Goal: Transaction & Acquisition: Purchase product/service

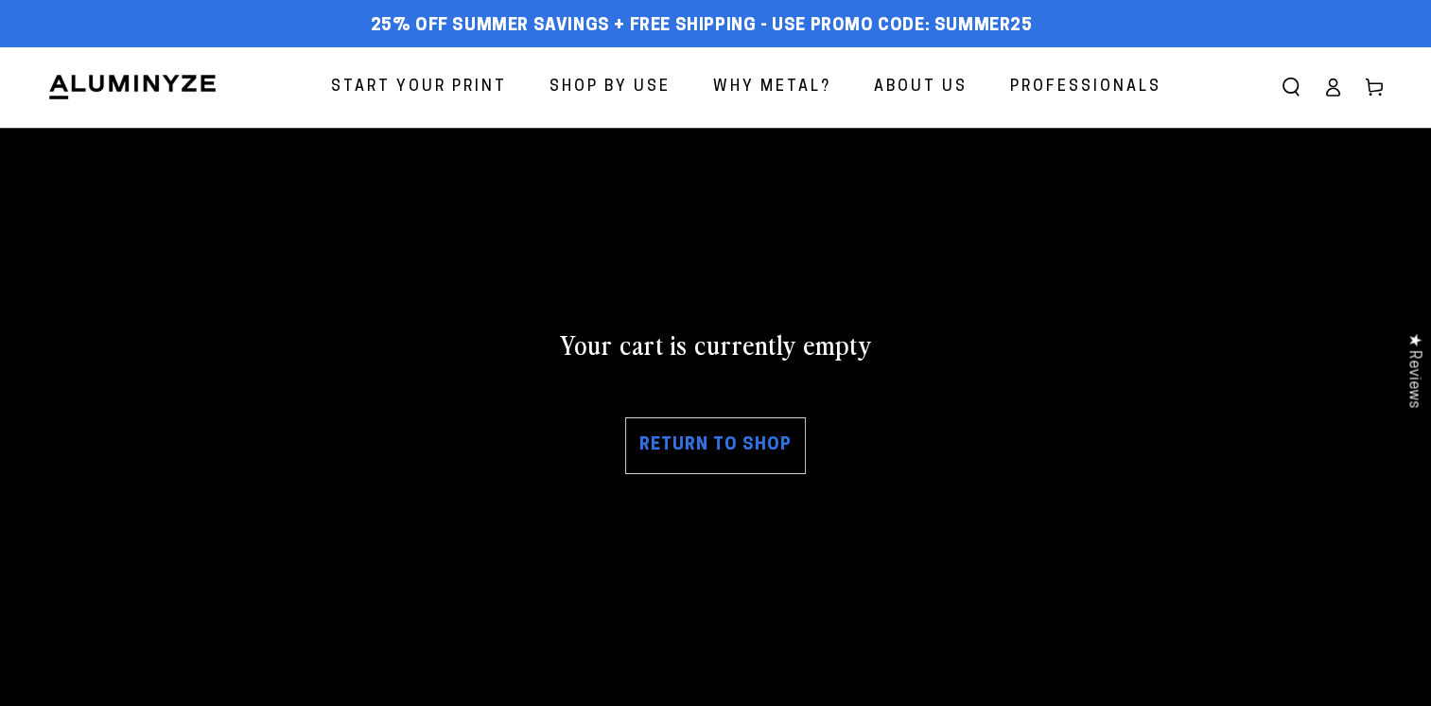
click at [450, 83] on span "Start Your Print" at bounding box center [419, 87] width 176 height 27
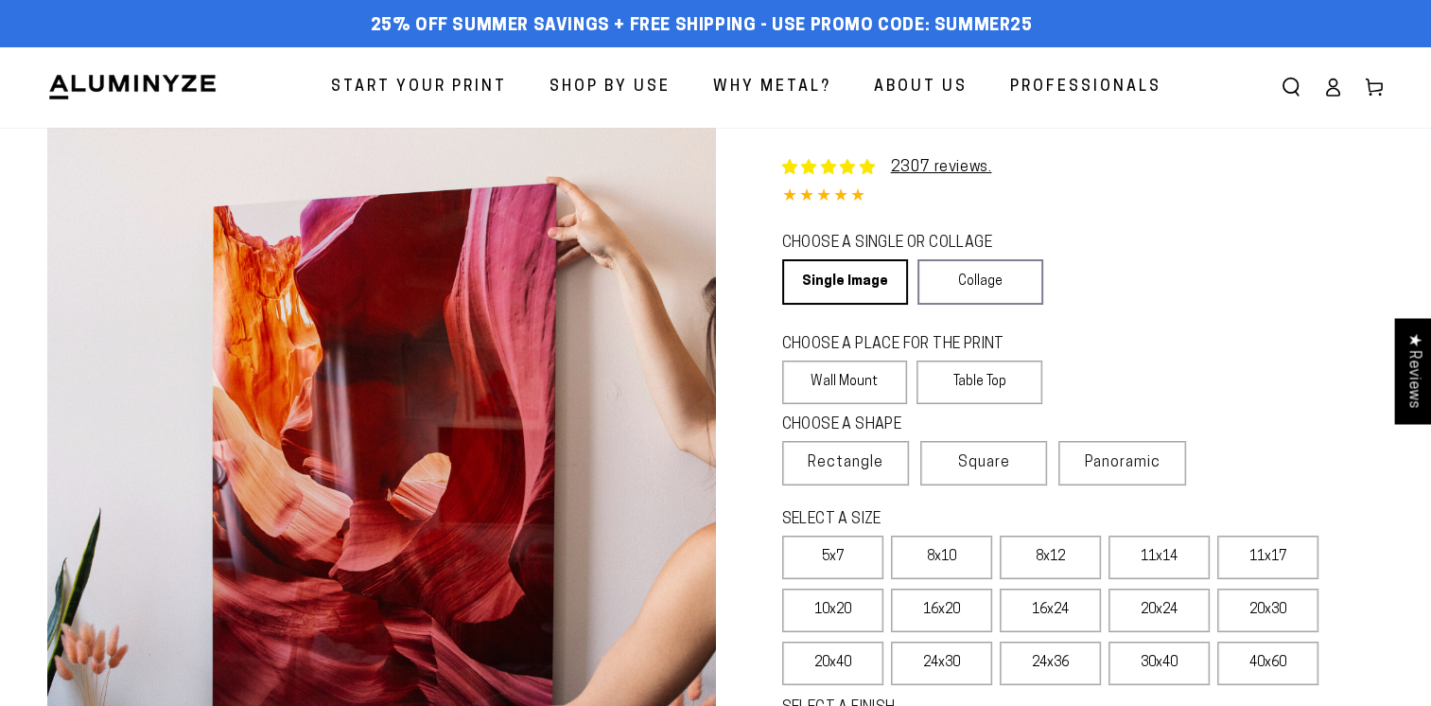
select select "**********"
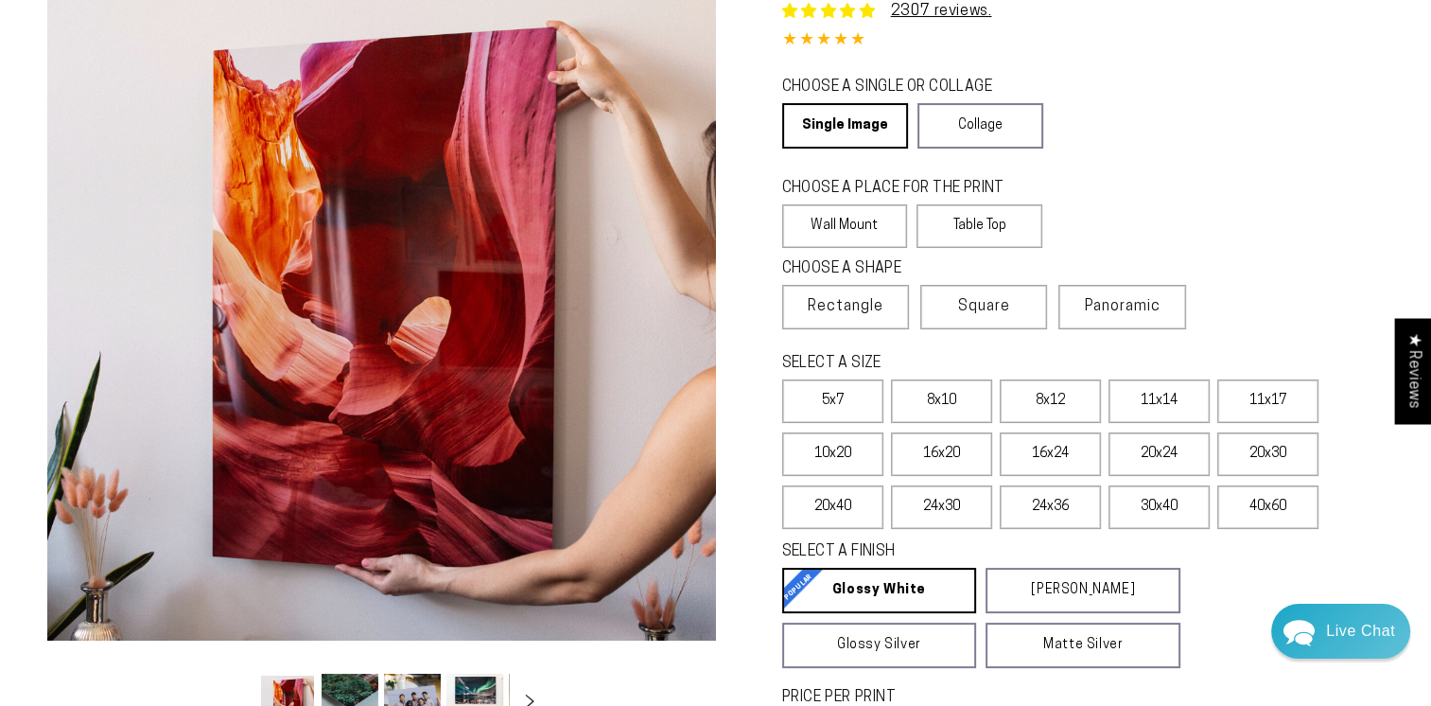
scroll to position [164, 0]
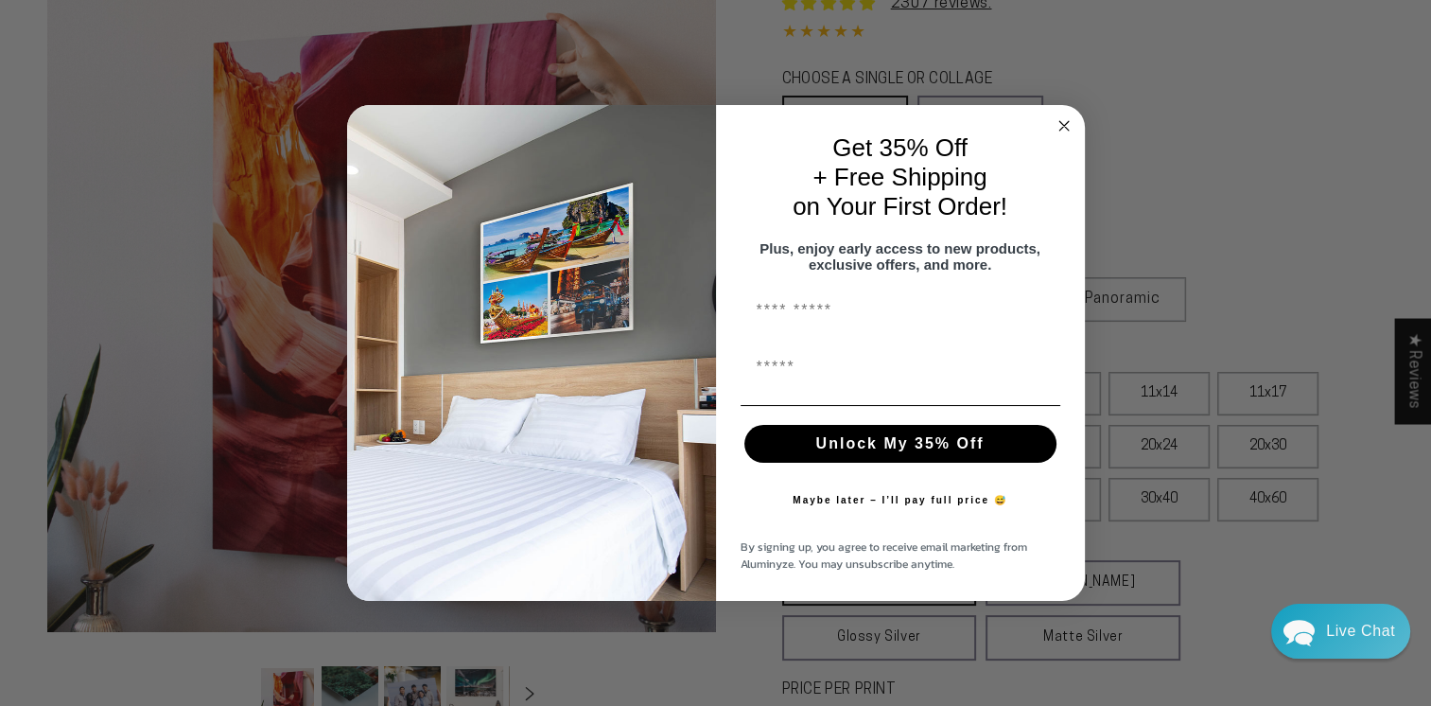
click at [1067, 124] on circle "Close dialog" at bounding box center [1064, 126] width 22 height 22
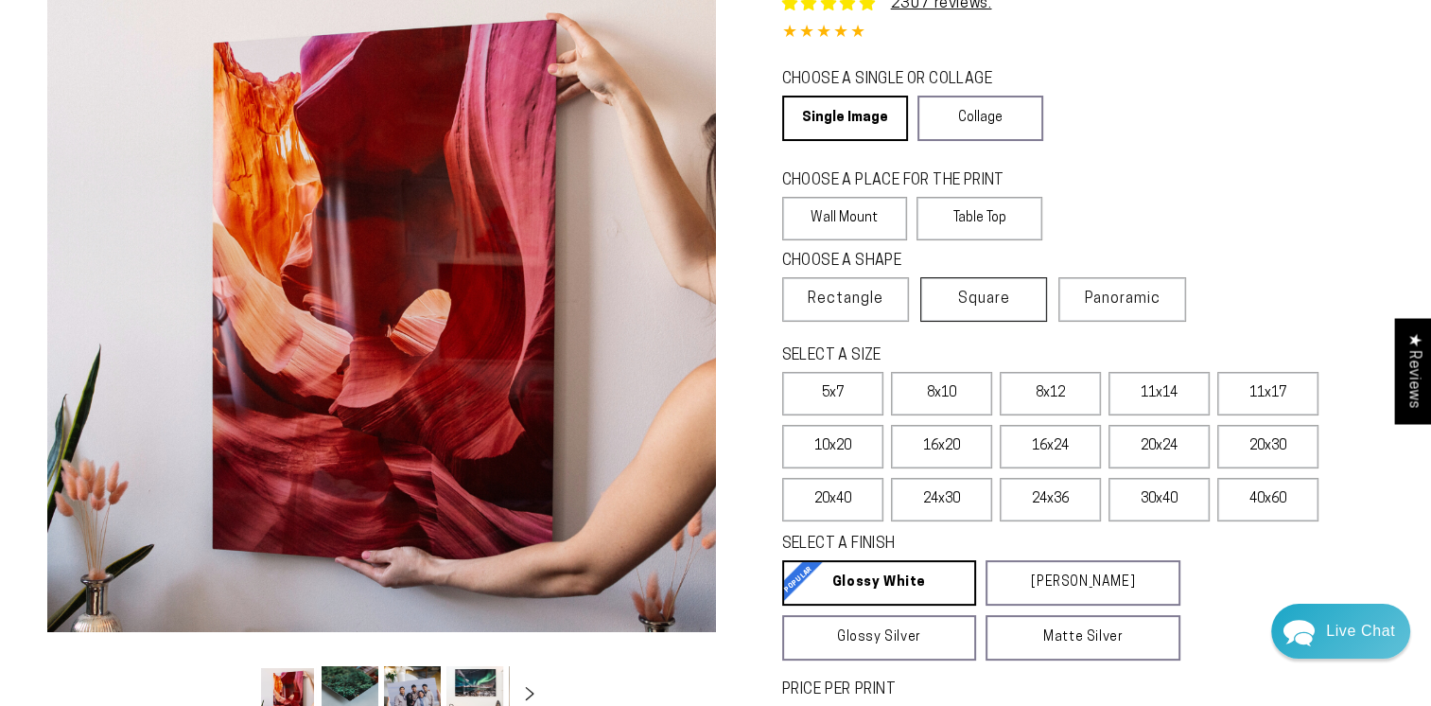
click at [1007, 310] on label "Square" at bounding box center [983, 299] width 127 height 44
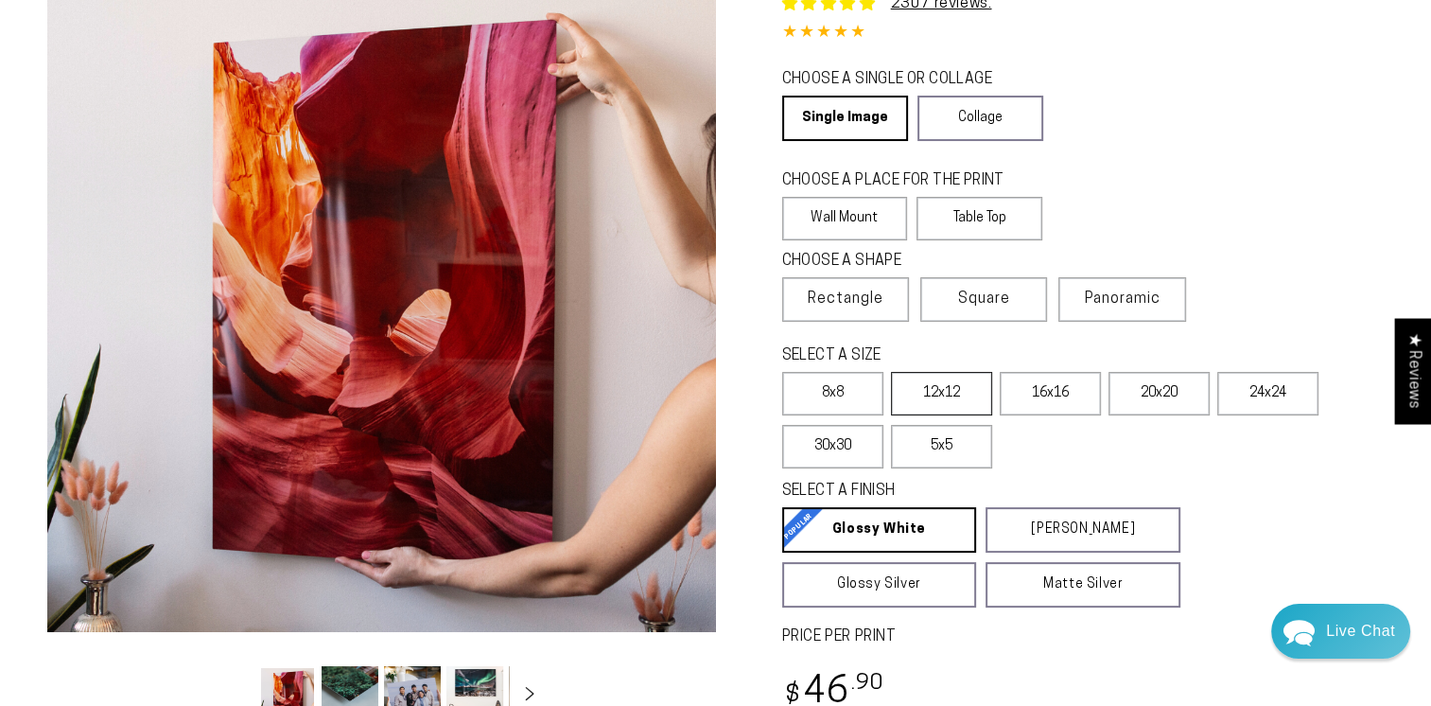
click at [973, 394] on label "12x12" at bounding box center [941, 394] width 101 height 44
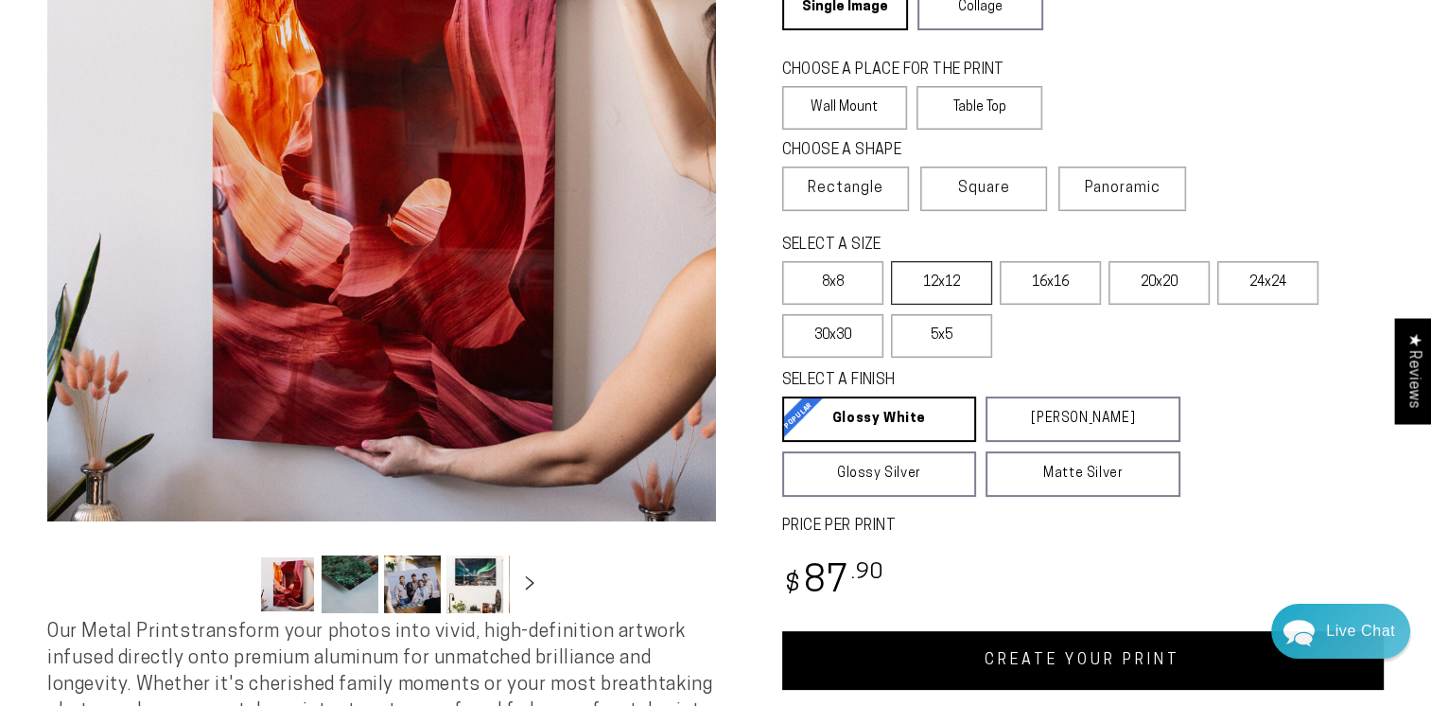
scroll to position [292, 0]
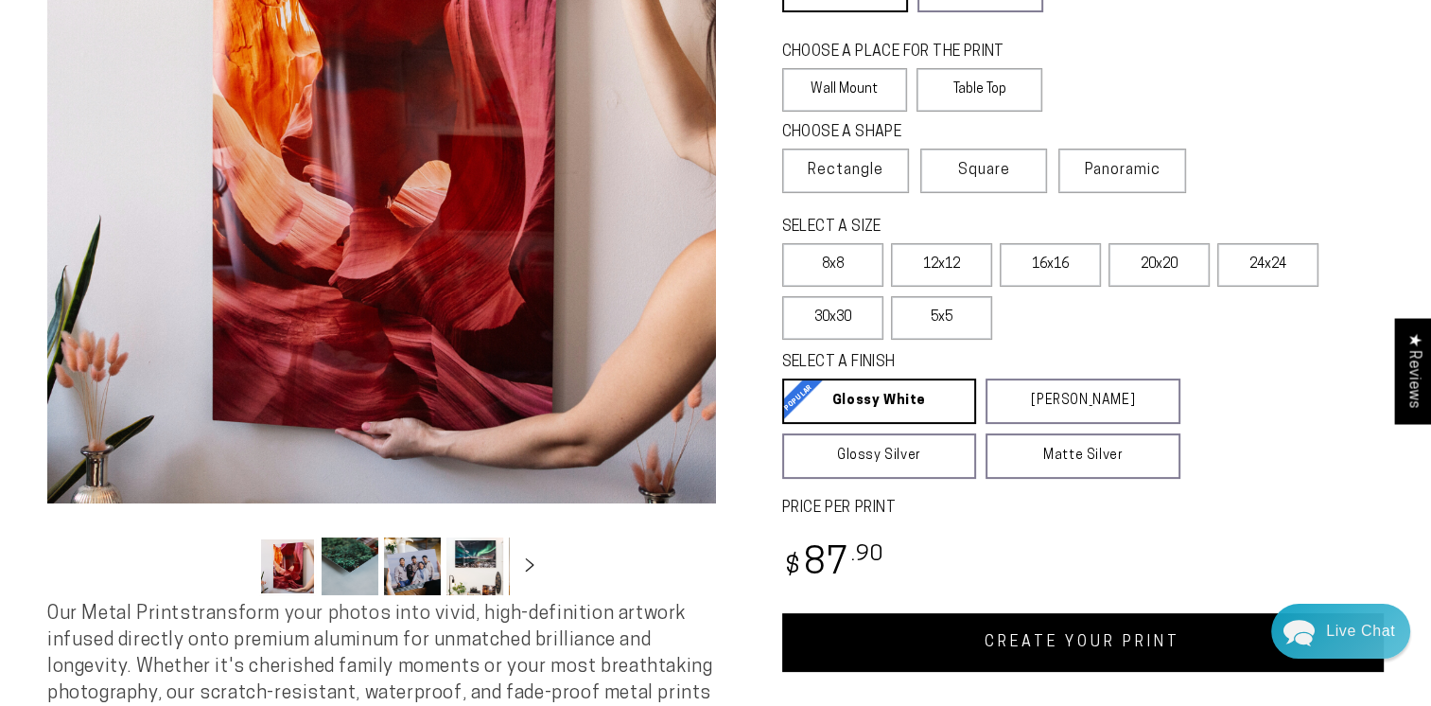
click at [945, 654] on link "CREATE YOUR PRINT" at bounding box center [1083, 642] width 602 height 59
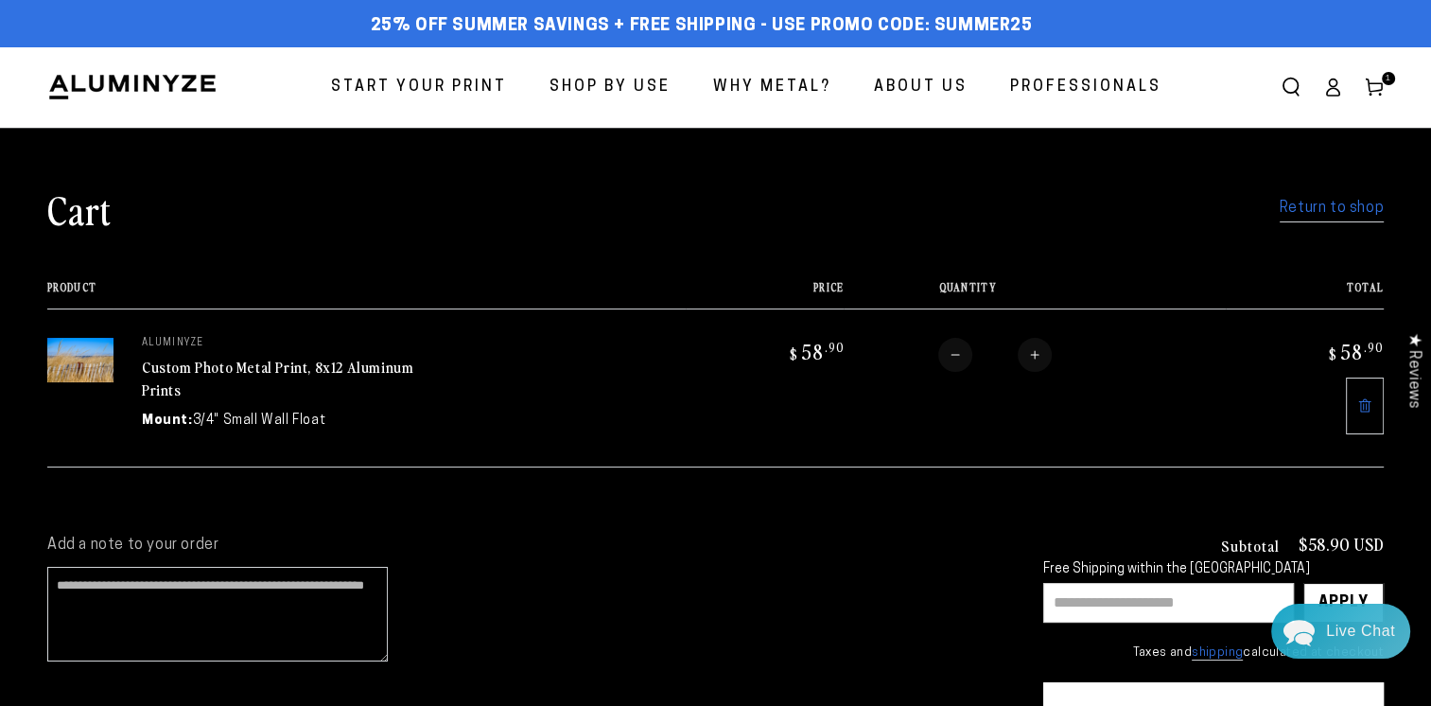
click at [484, 82] on span "Start Your Print" at bounding box center [419, 87] width 176 height 27
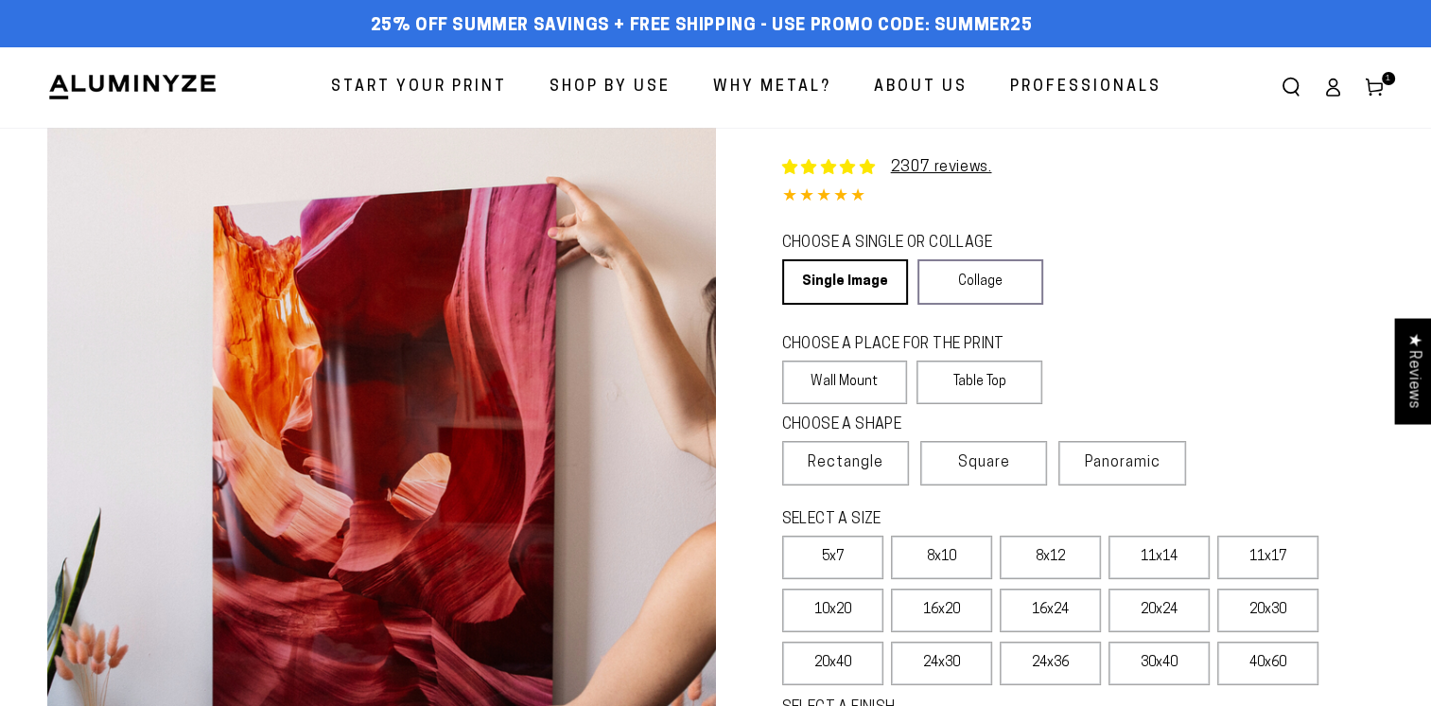
select select "**********"
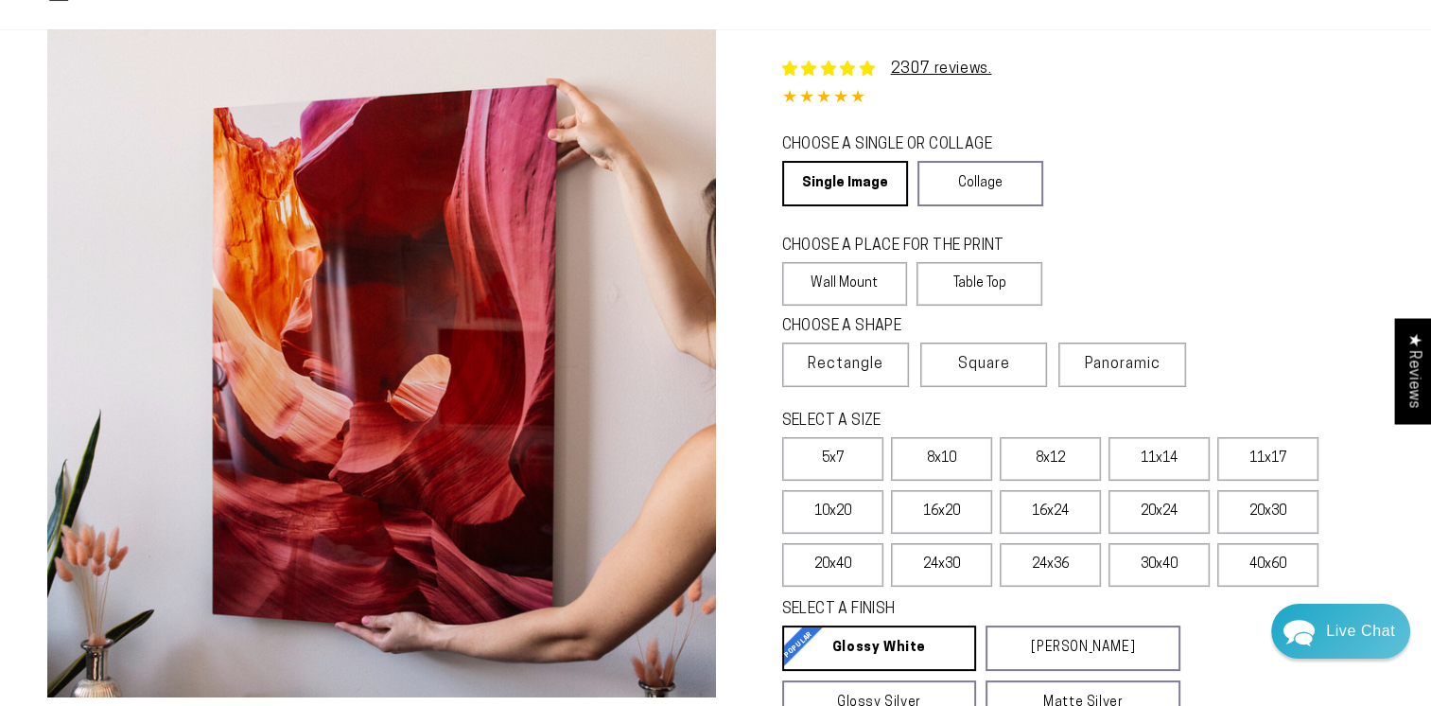
scroll to position [165, 0]
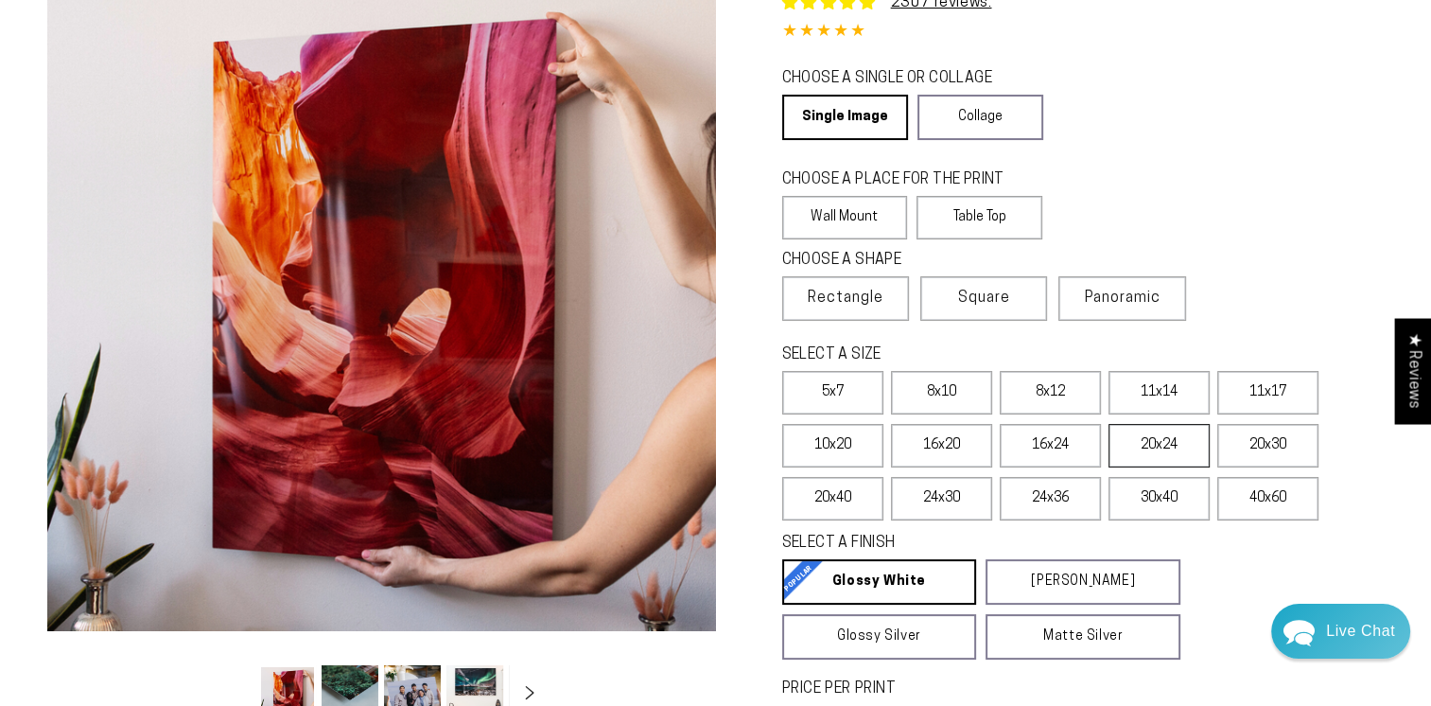
click at [1158, 455] on label "20x24" at bounding box center [1158, 446] width 101 height 44
click at [1176, 392] on label "11x14" at bounding box center [1158, 393] width 101 height 44
click at [1175, 390] on label "11x14" at bounding box center [1158, 393] width 101 height 44
click at [971, 390] on label "8x10" at bounding box center [941, 393] width 101 height 44
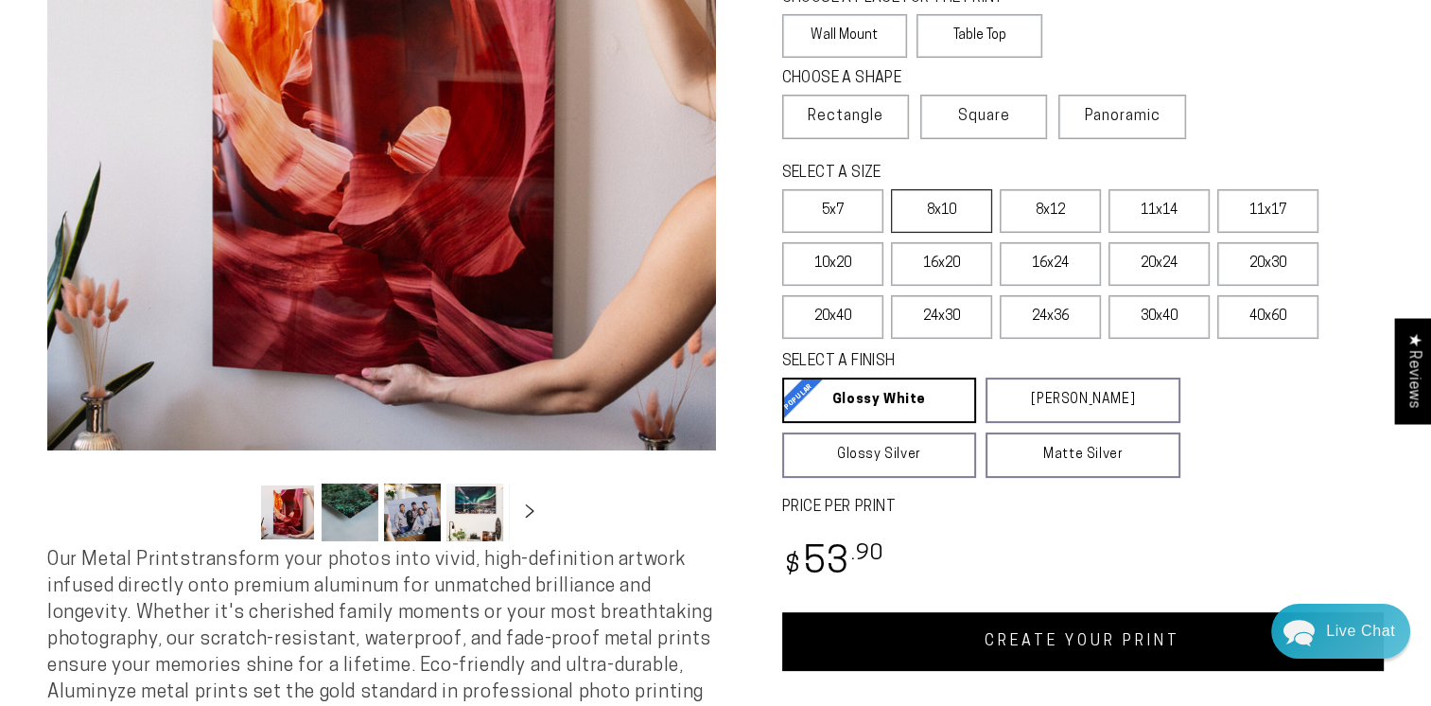
scroll to position [394, 0]
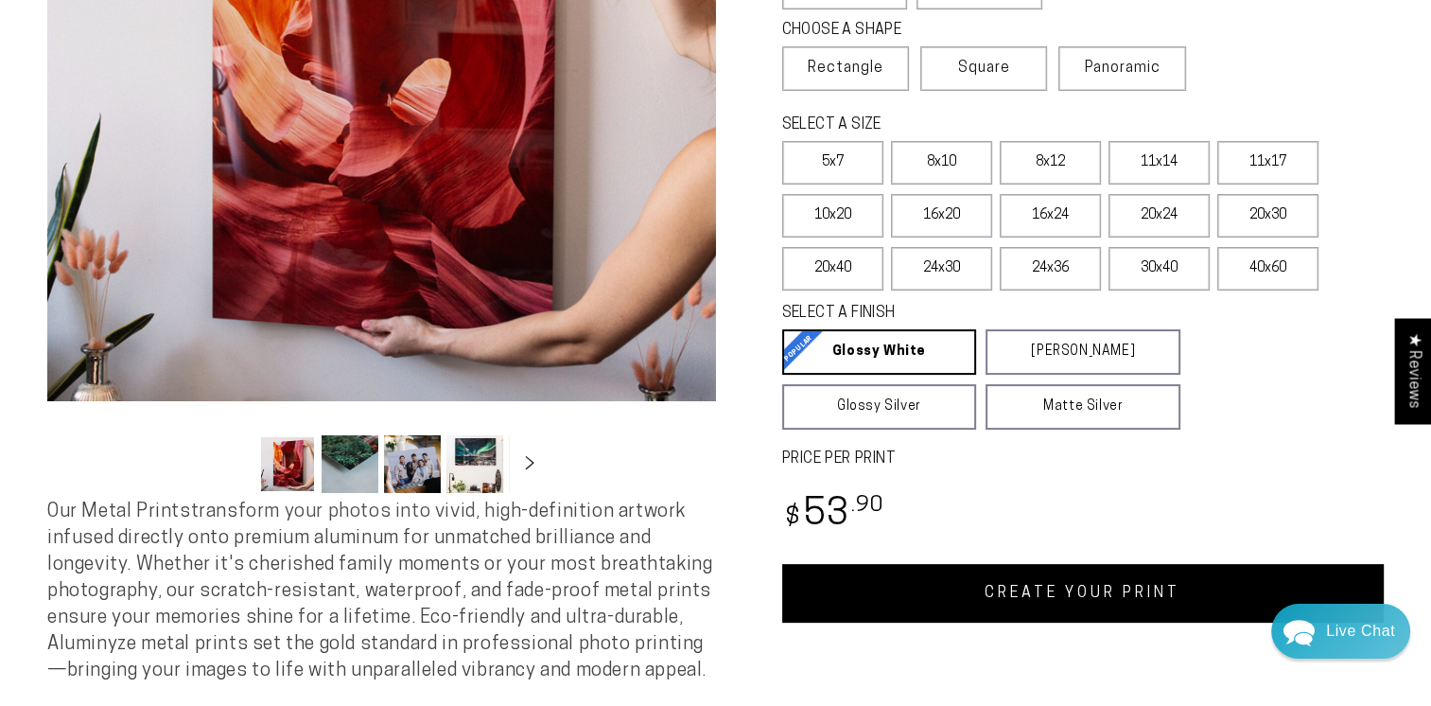
click at [1001, 586] on link "CREATE YOUR PRINT" at bounding box center [1083, 593] width 602 height 59
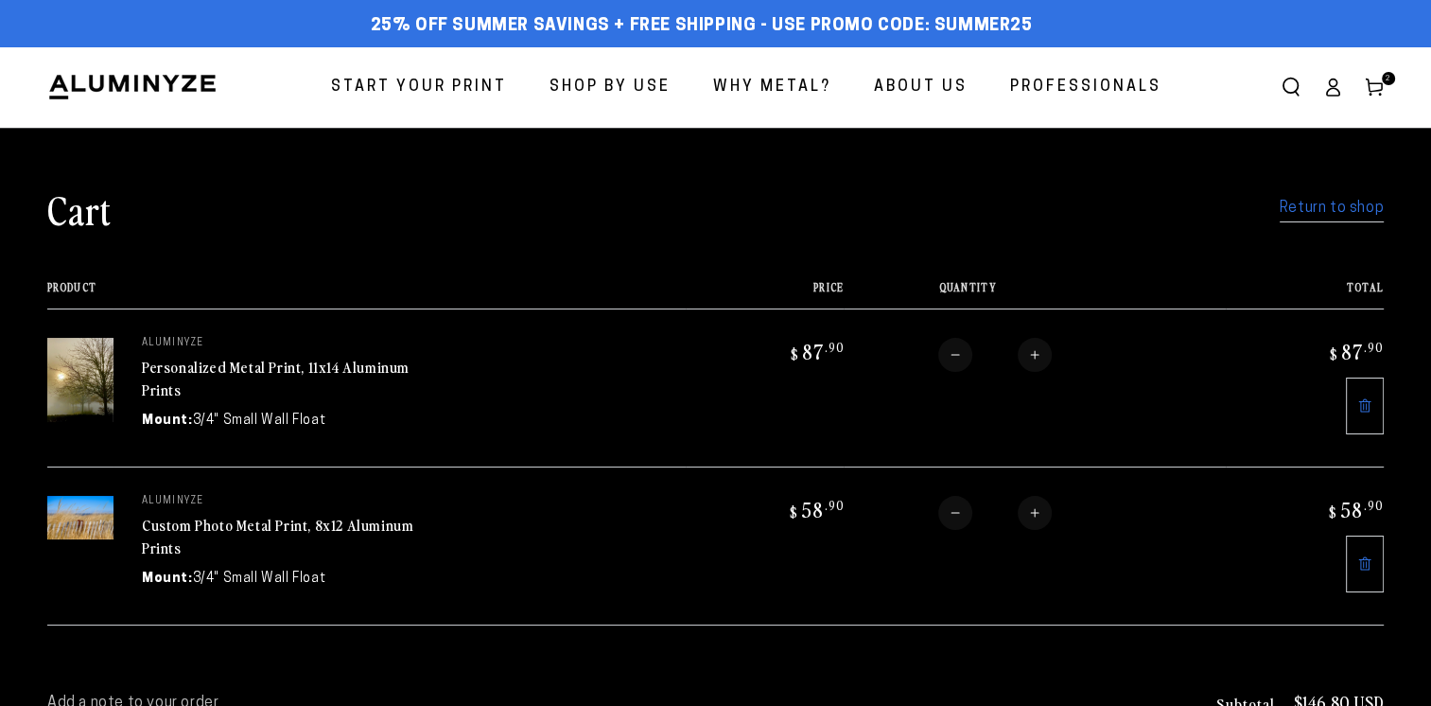
click at [1408, 449] on cart-items "Cart Return to shop Your cart is currently empty Return to shop Product Price T…" at bounding box center [715, 393] width 1431 height 531
click at [445, 93] on span "Start Your Print" at bounding box center [419, 87] width 176 height 27
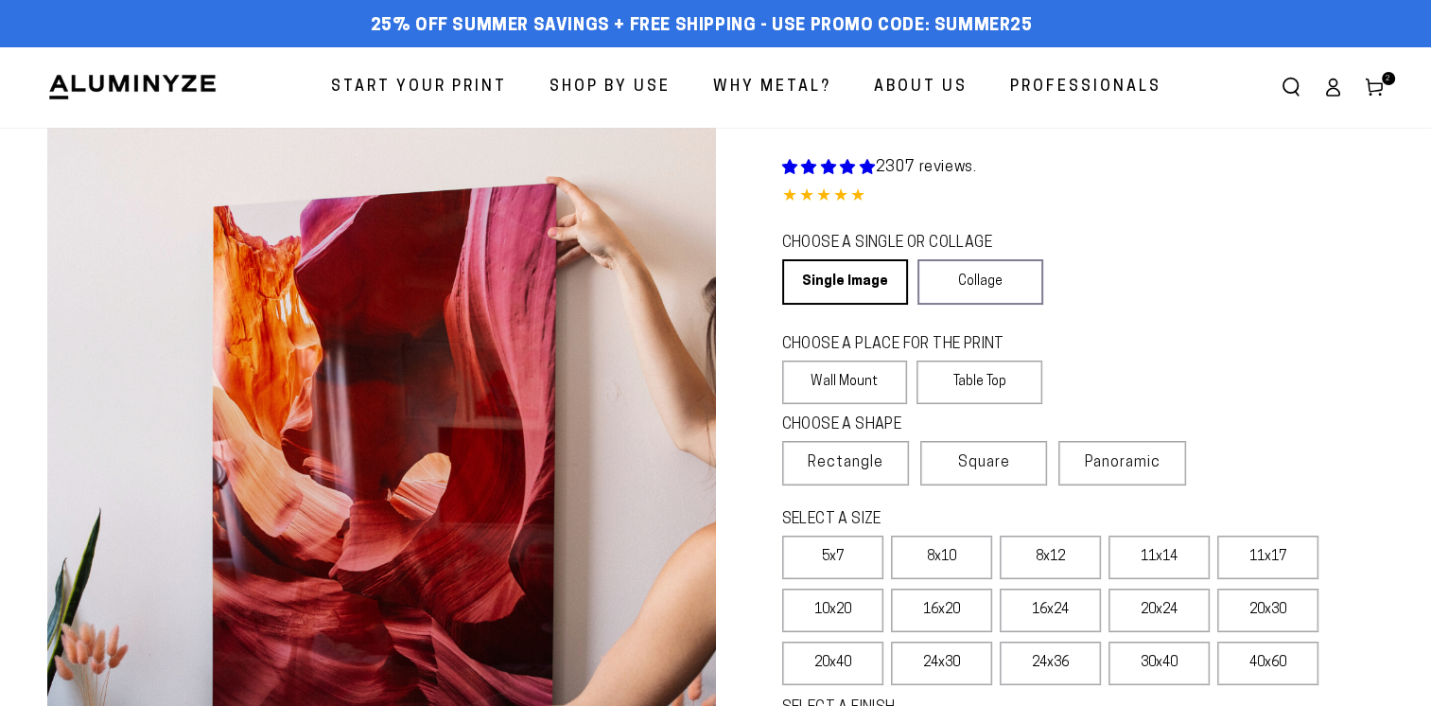
select select "**********"
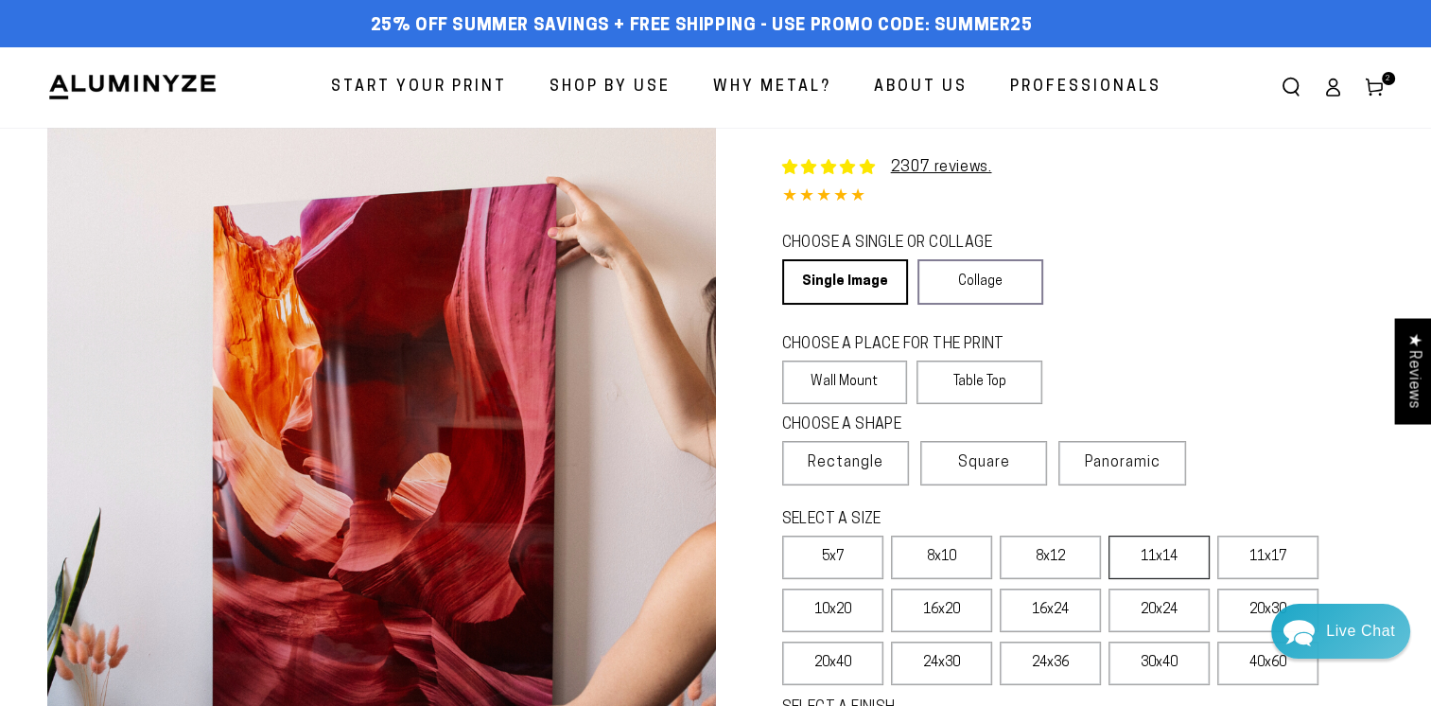
click at [1169, 553] on label "11x14" at bounding box center [1158, 557] width 101 height 44
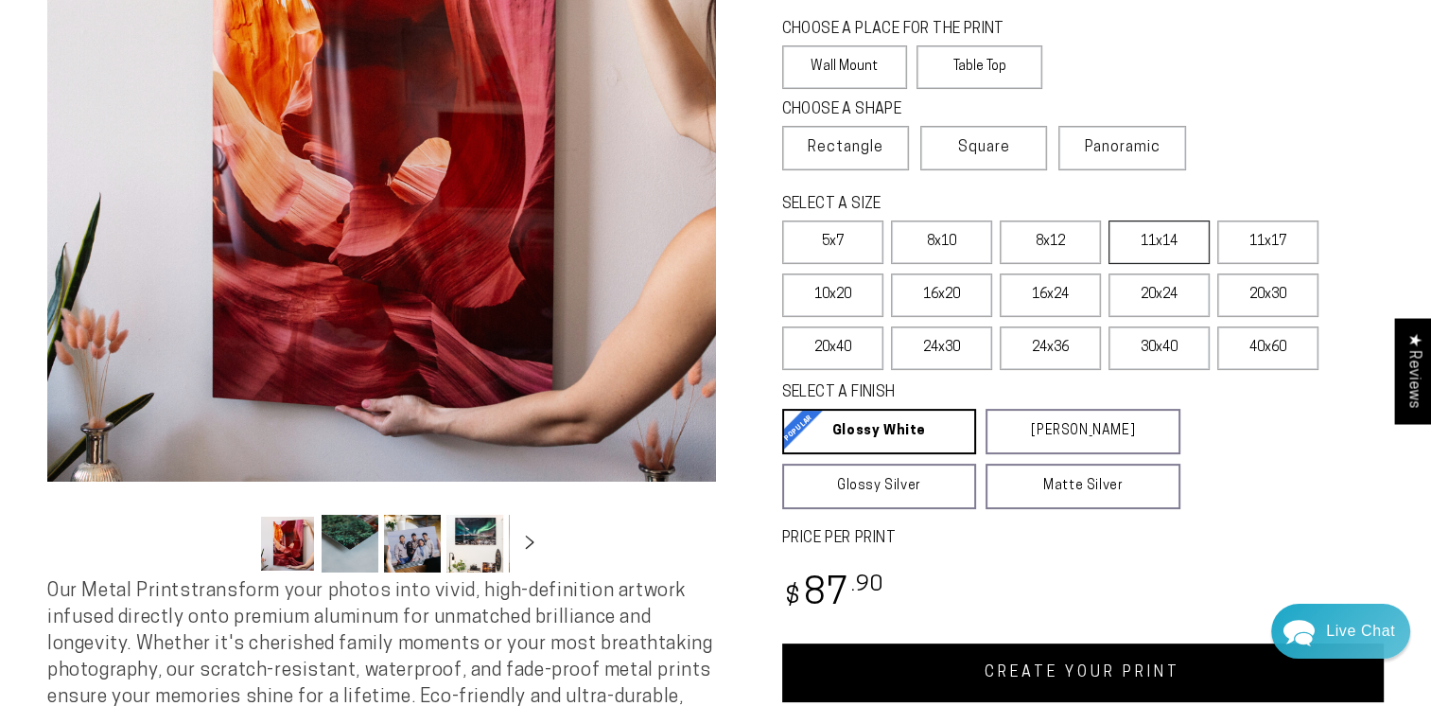
scroll to position [329, 0]
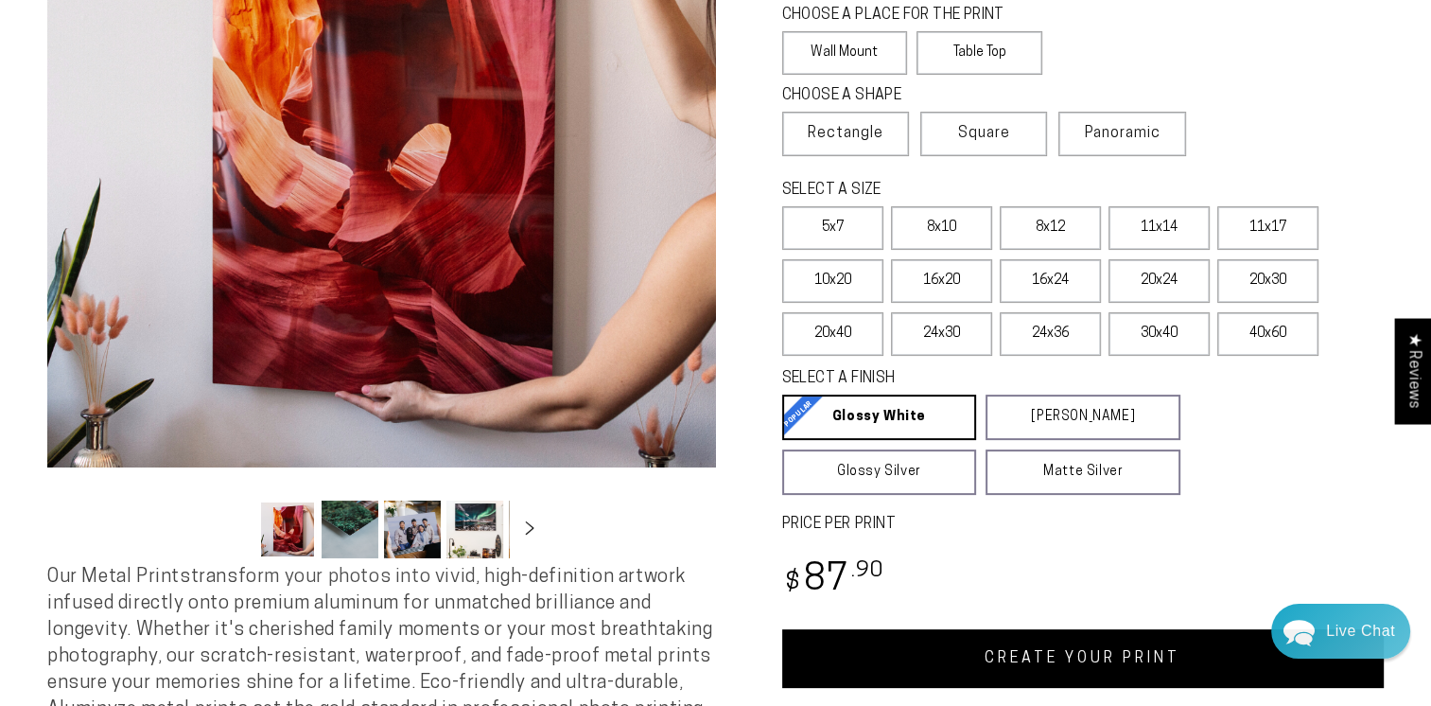
click at [1012, 656] on link "CREATE YOUR PRINT" at bounding box center [1083, 658] width 602 height 59
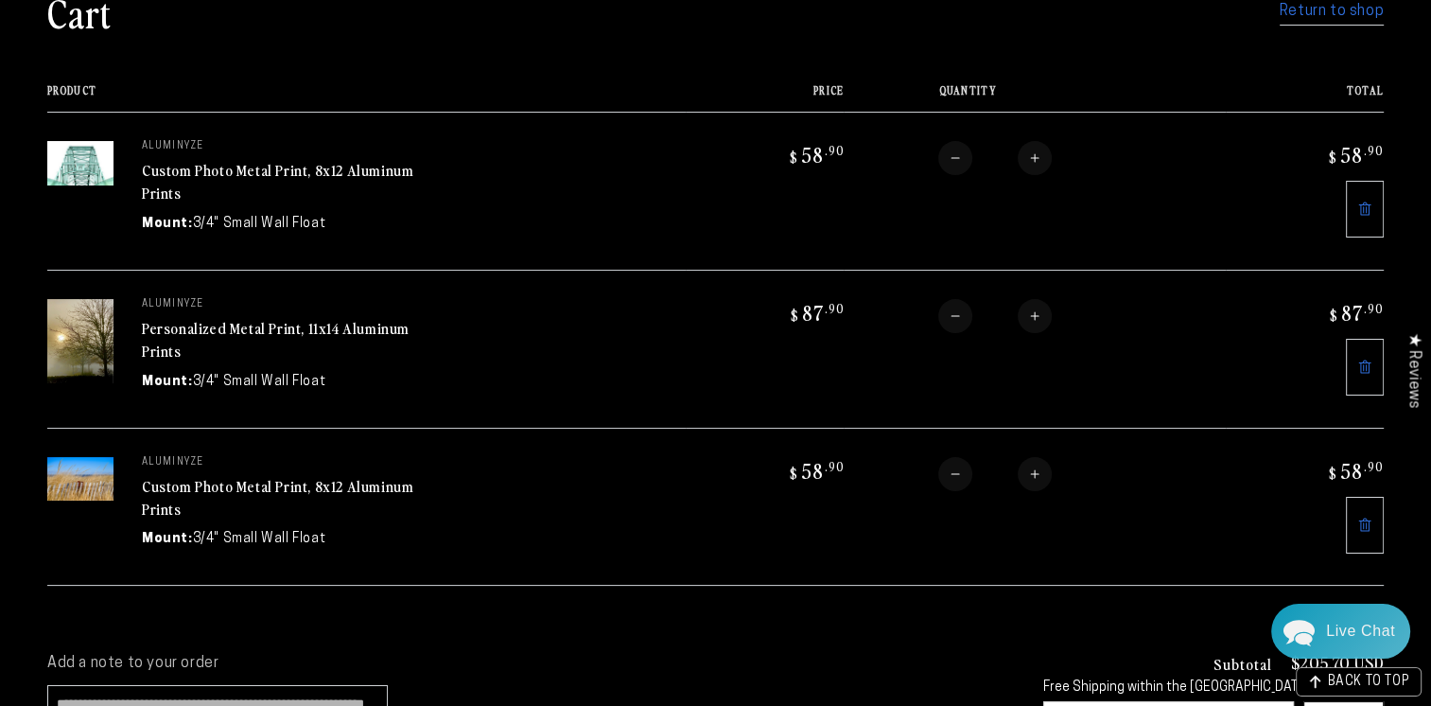
scroll to position [194, 0]
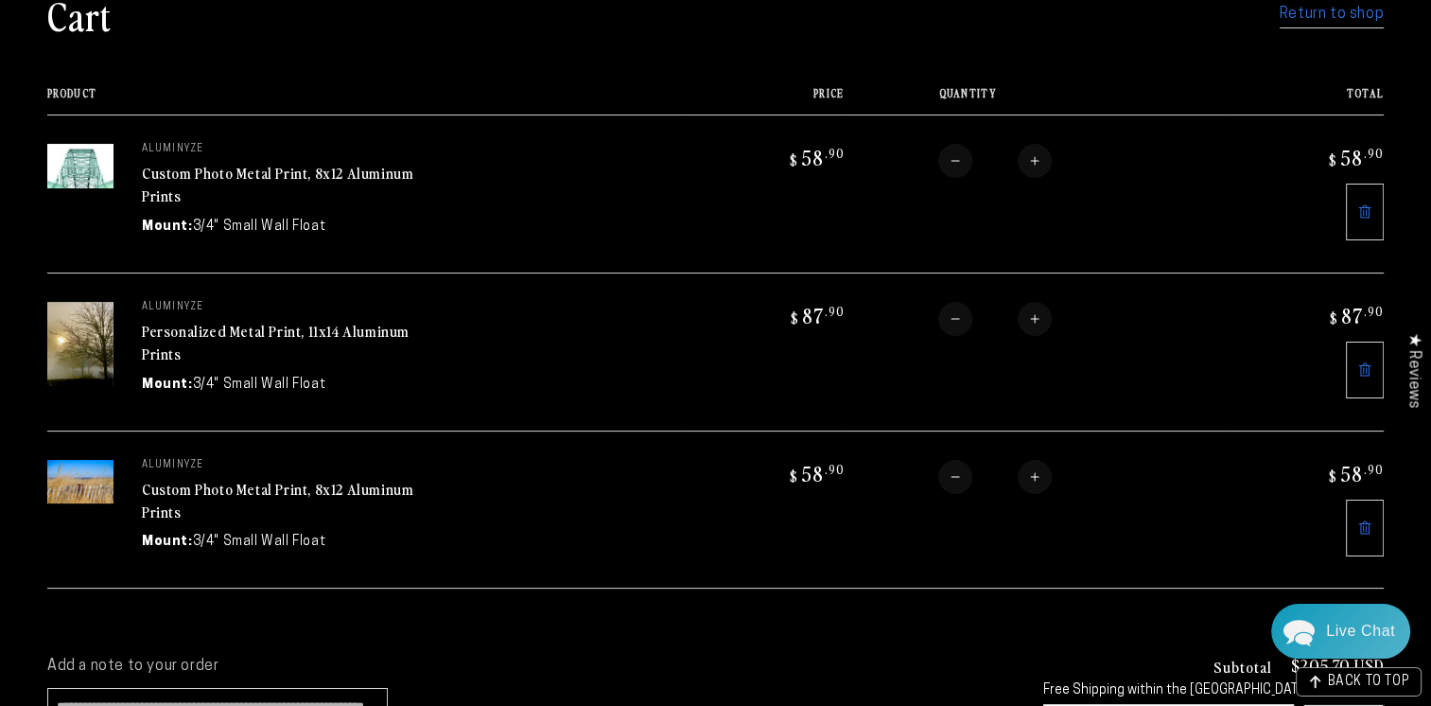
click at [87, 185] on img at bounding box center [80, 166] width 66 height 44
click at [76, 165] on img at bounding box center [80, 166] width 66 height 44
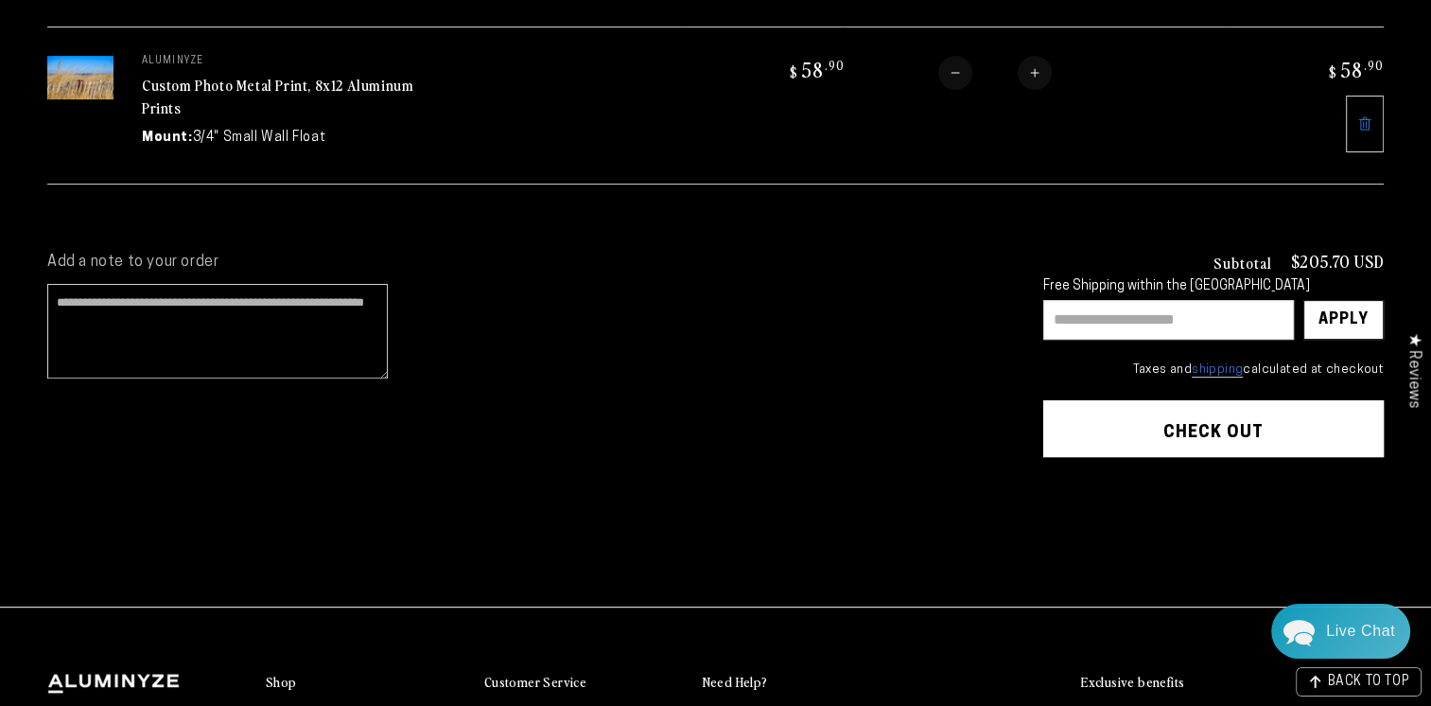
scroll to position [605, 0]
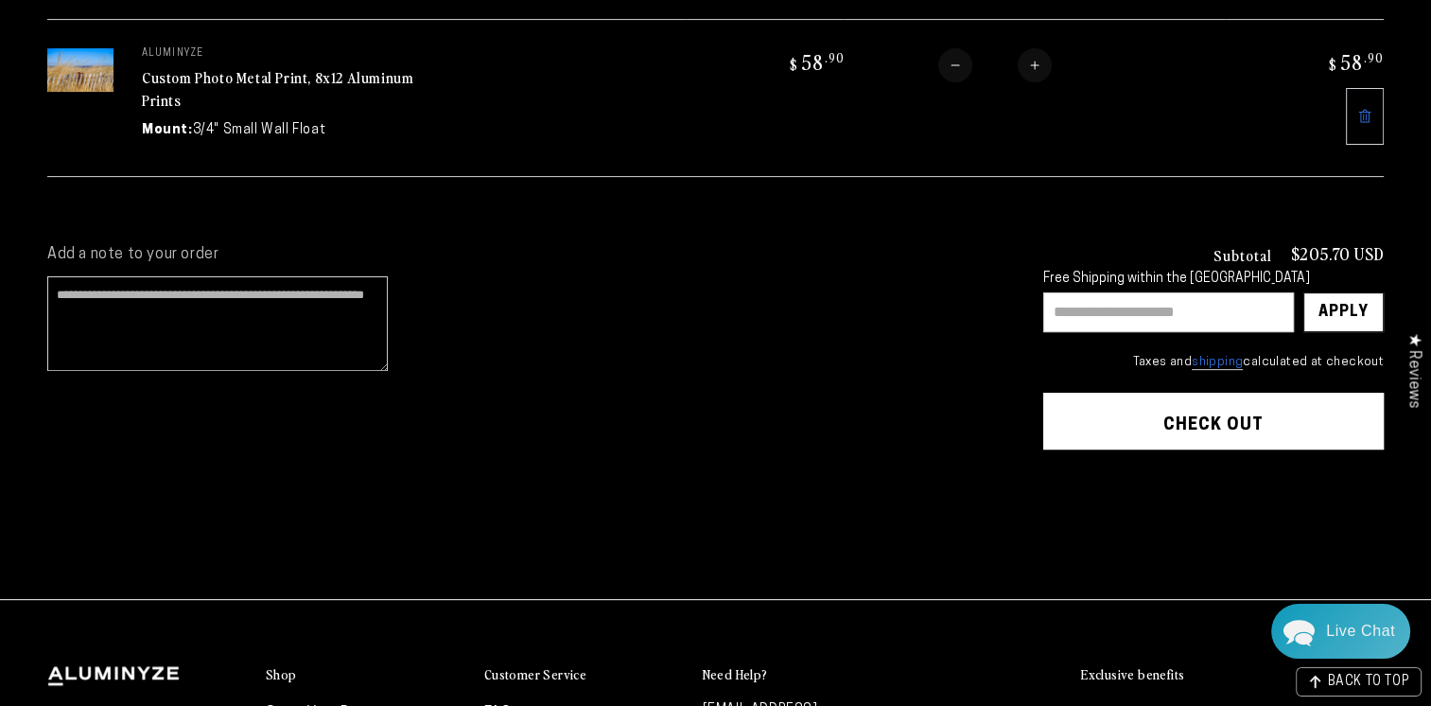
click at [1191, 301] on input "text" at bounding box center [1168, 312] width 251 height 40
type input "********"
click at [1349, 299] on div "Apply" at bounding box center [1343, 312] width 50 height 38
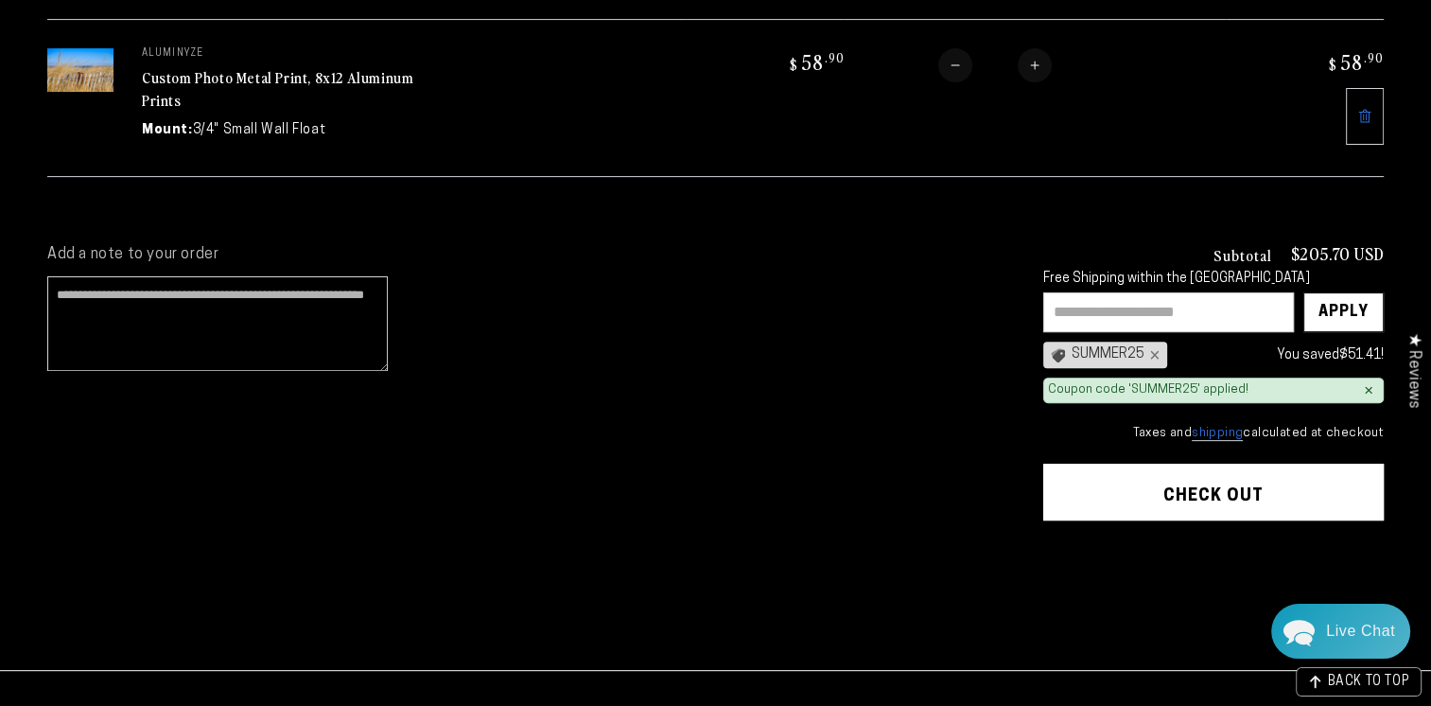
click at [1351, 476] on button "Check out" at bounding box center [1213, 491] width 340 height 57
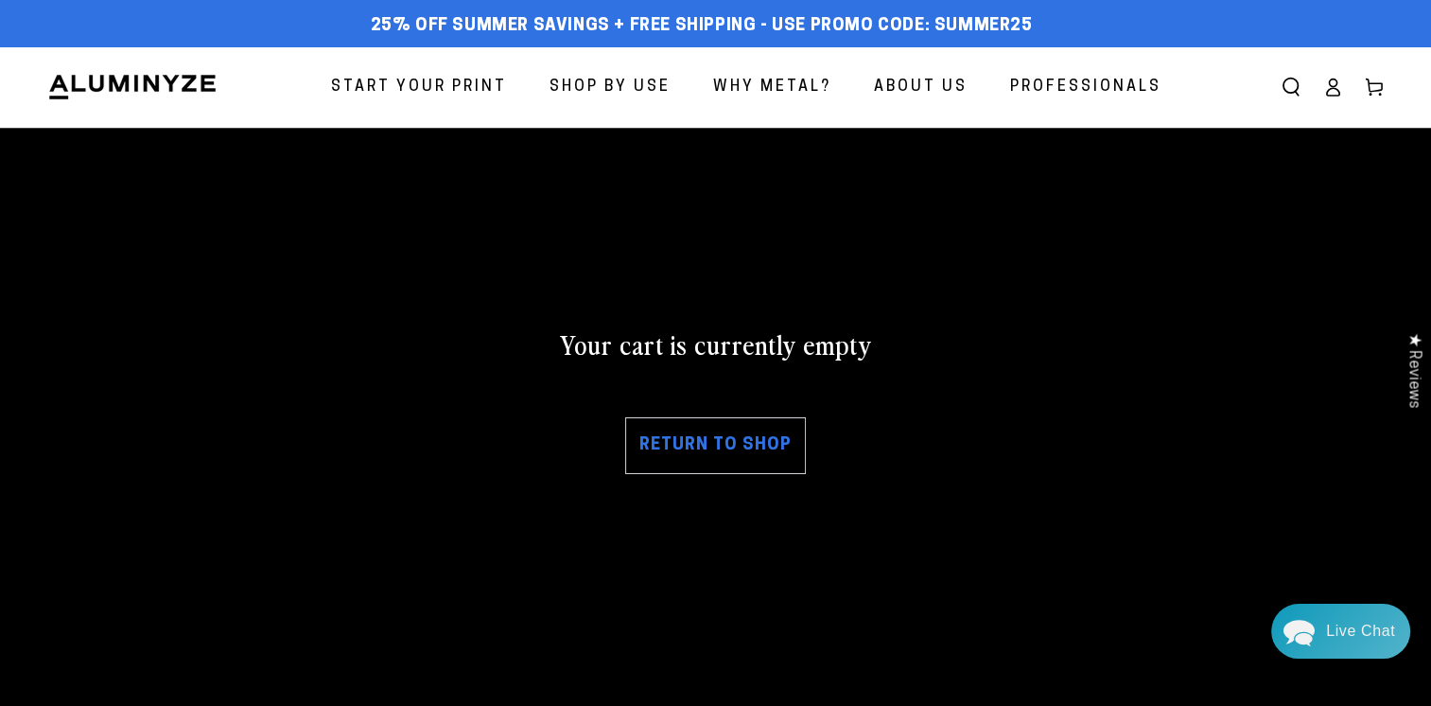
click at [465, 92] on span "Start Your Print" at bounding box center [419, 87] width 176 height 27
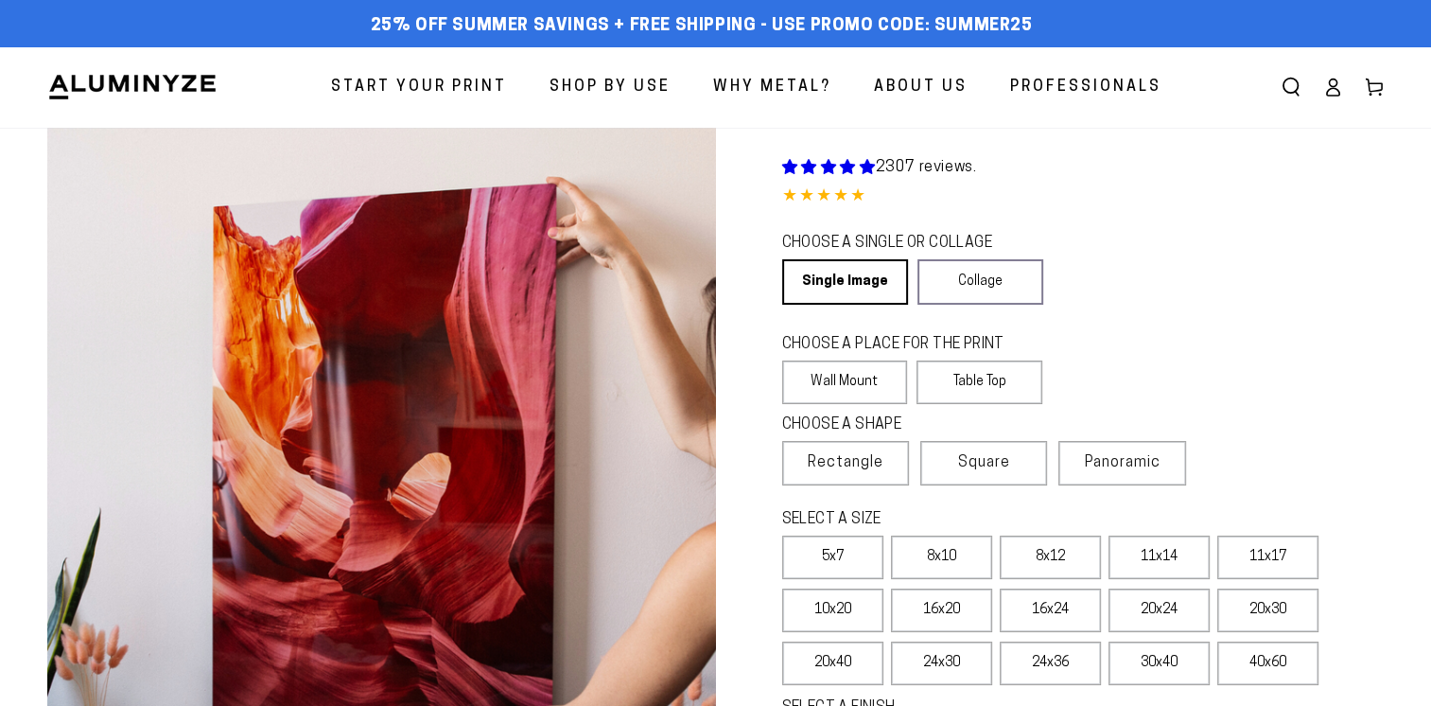
select select "**********"
click at [911, 620] on label "16x20" at bounding box center [941, 610] width 101 height 44
click at [945, 575] on label "8x10" at bounding box center [941, 557] width 101 height 44
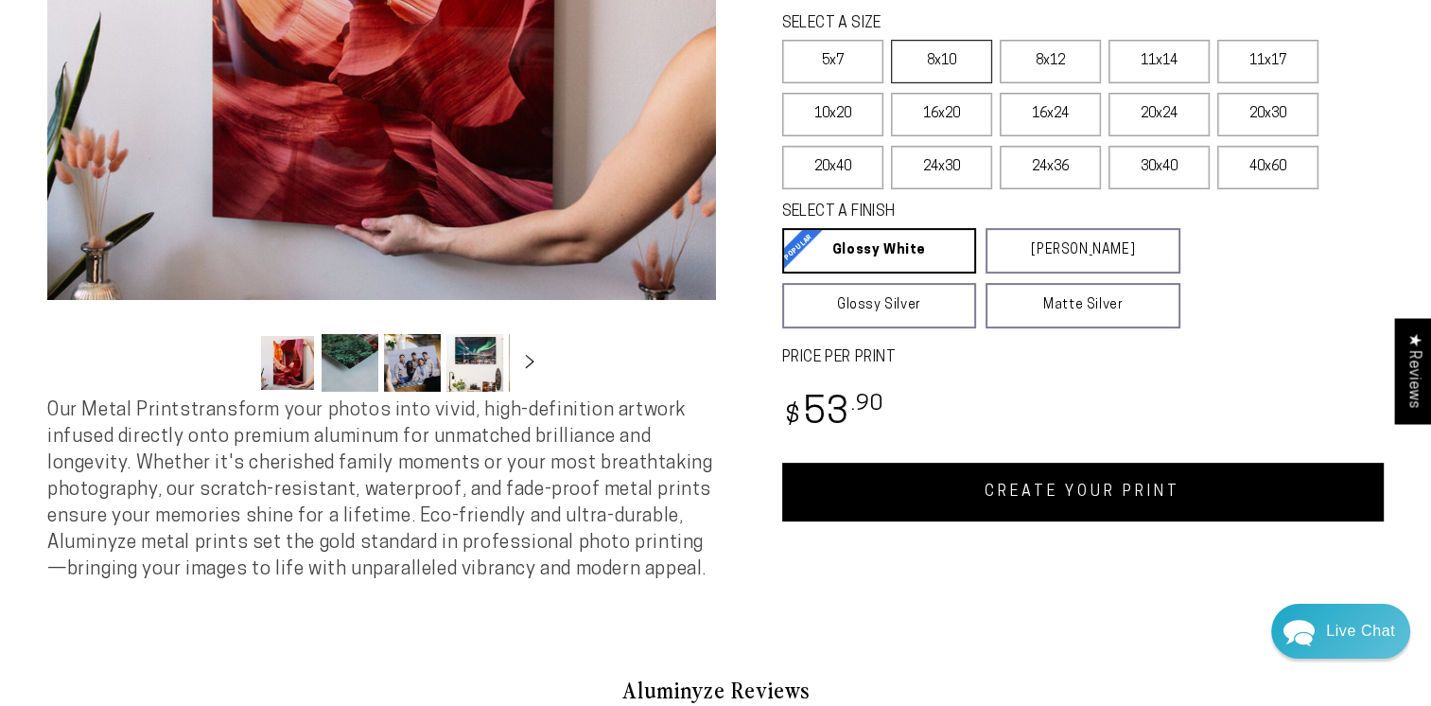
scroll to position [500, 0]
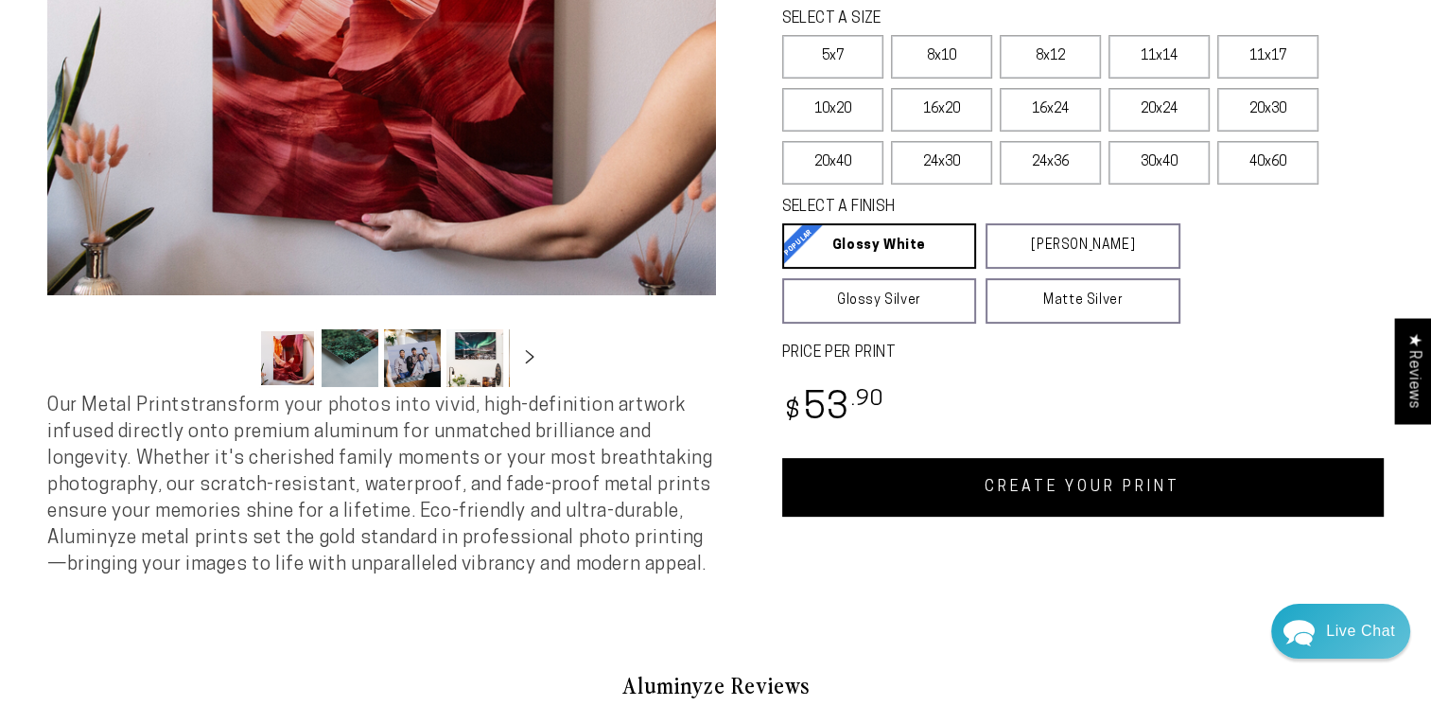
click at [858, 496] on link "CREATE YOUR PRINT" at bounding box center [1083, 487] width 602 height 59
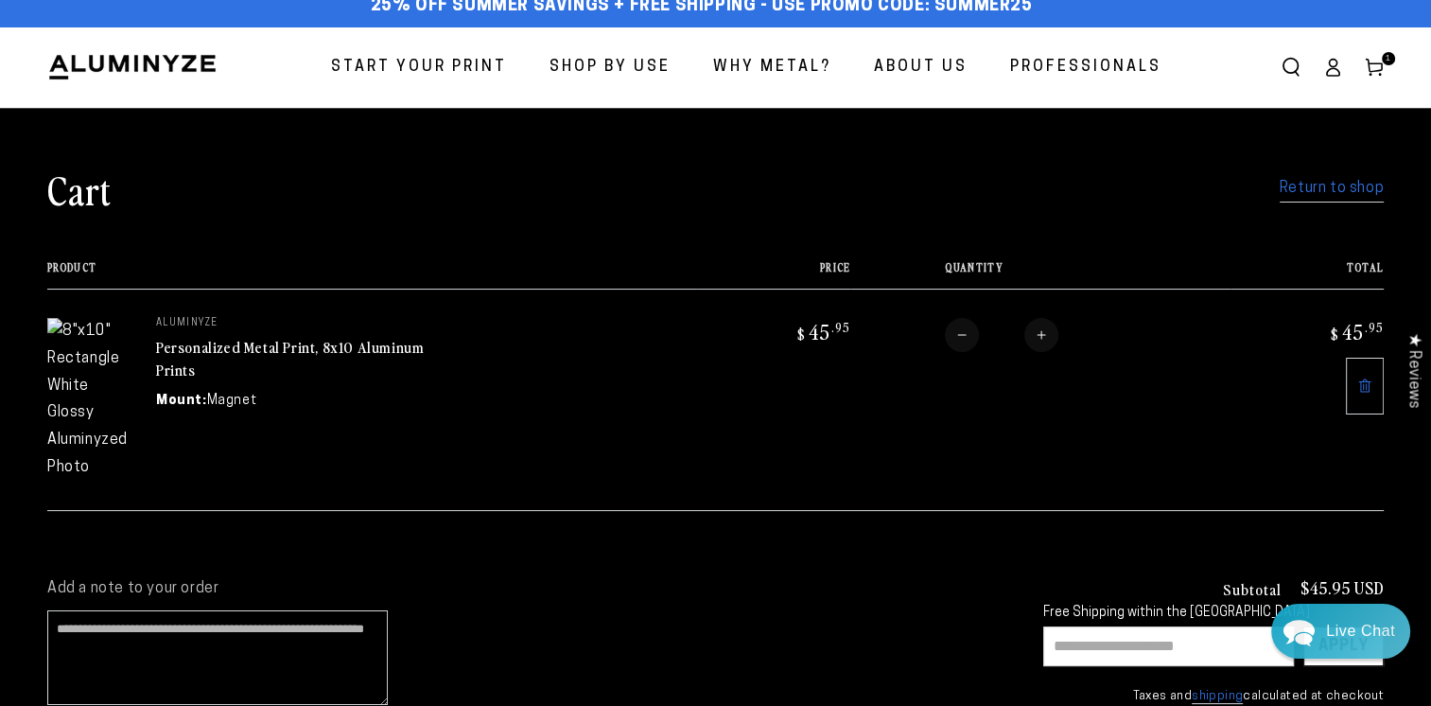
scroll to position [19, 0]
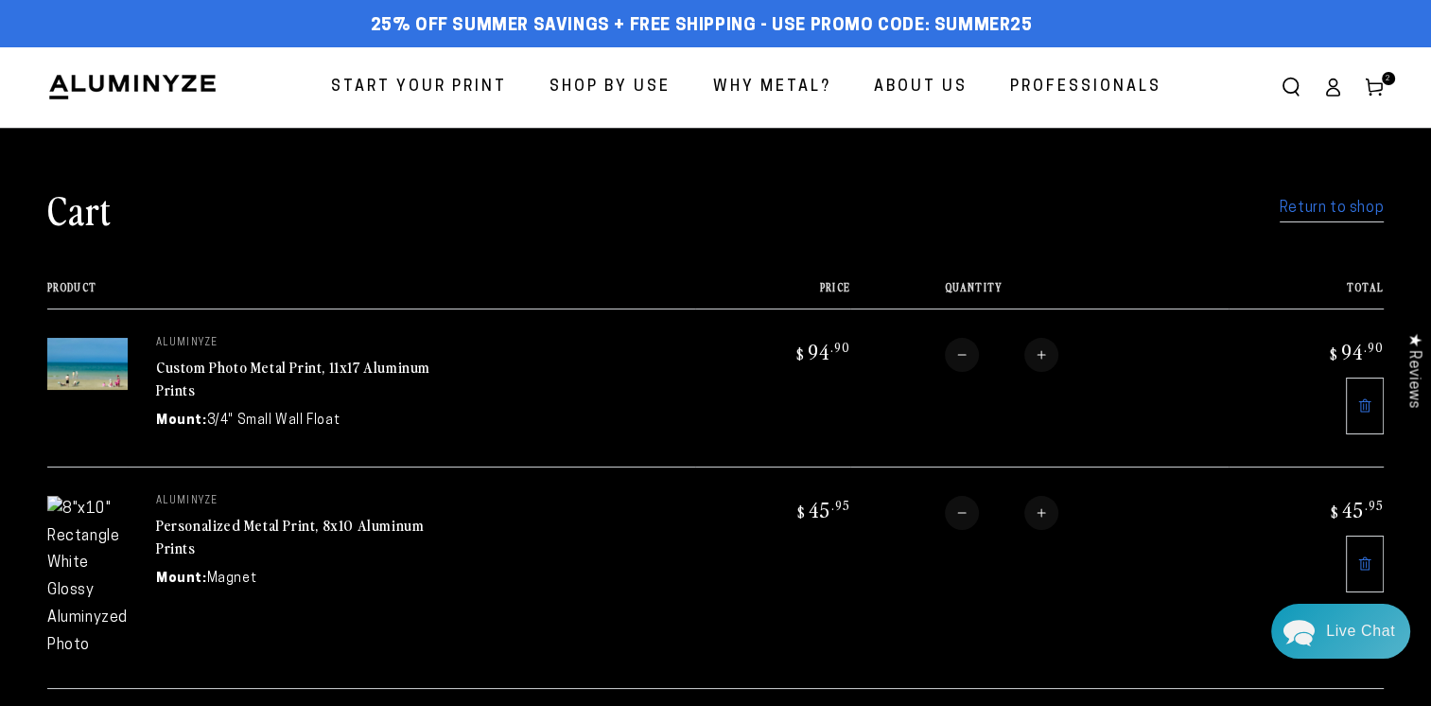
click at [965, 509] on button "Decrease quantity for Personalized Metal Print, 8x10 Aluminum Prints" at bounding box center [962, 513] width 34 height 34
type input "*"
